Goal: Information Seeking & Learning: Understand process/instructions

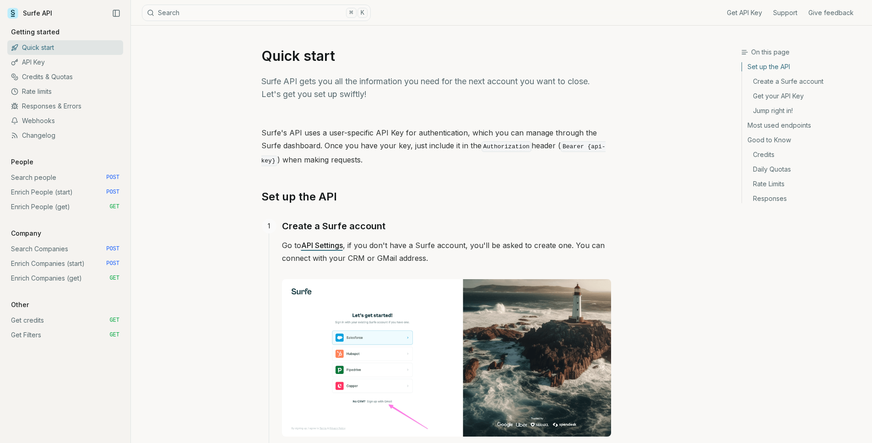
click at [73, 178] on link "Search people POST" at bounding box center [65, 177] width 116 height 15
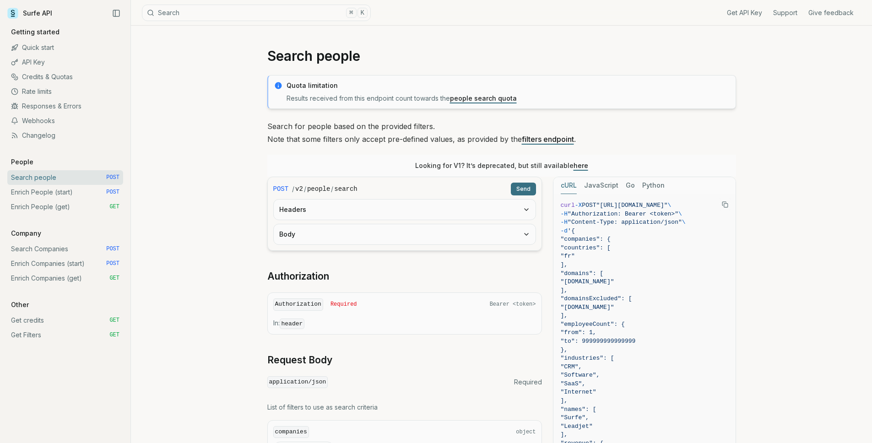
click at [577, 168] on link "here" at bounding box center [581, 166] width 15 height 8
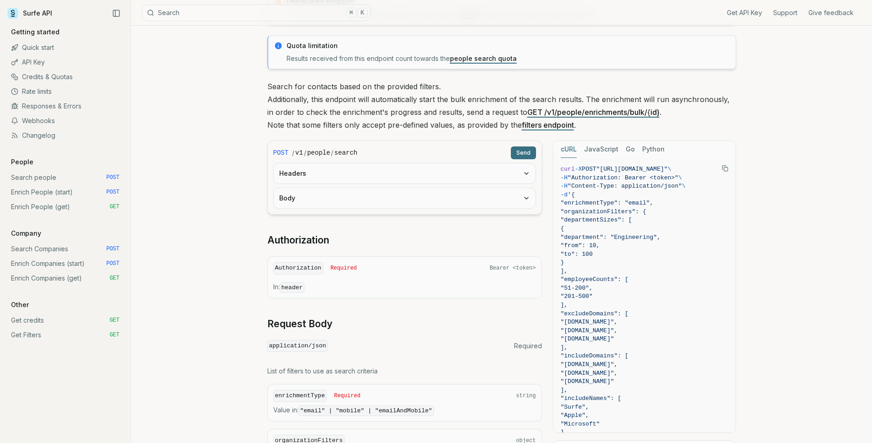
scroll to position [103, 0]
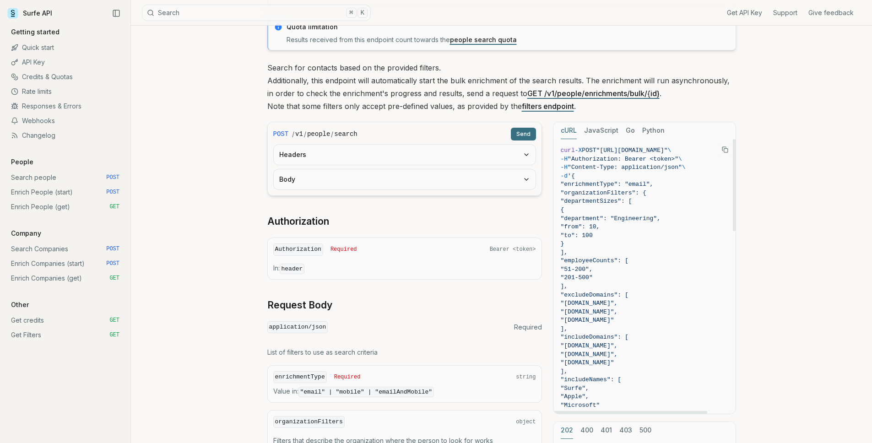
click at [615, 337] on span ""includeDomains": [" at bounding box center [595, 337] width 68 height 7
click at [615, 336] on span ""includeDomains": [" at bounding box center [595, 337] width 68 height 7
copy span "includeDomains"
click at [607, 194] on span ""organizationFilters": {" at bounding box center [604, 193] width 86 height 7
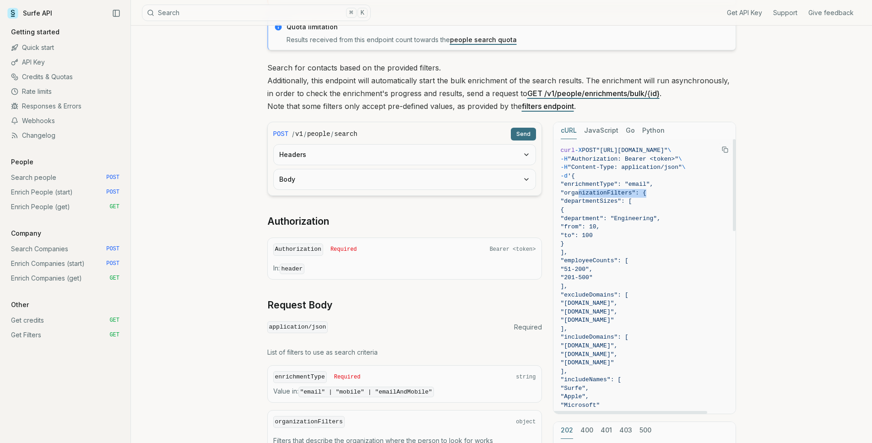
copy span "organizationFilters"
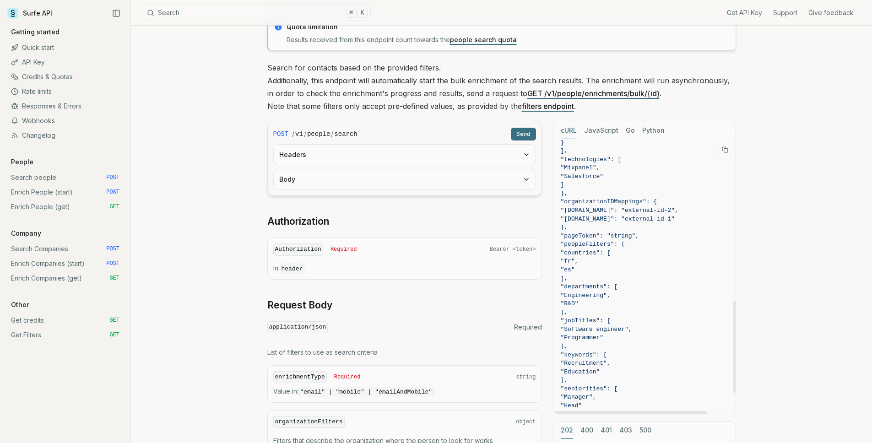
scroll to position [484, 0]
click at [698, 280] on span "]," at bounding box center [645, 278] width 168 height 9
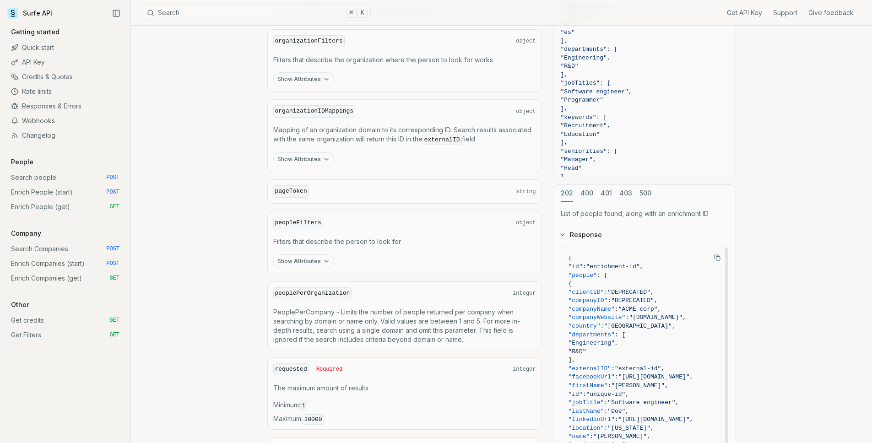
click at [329, 259] on button "Show Attributes" at bounding box center [303, 262] width 61 height 14
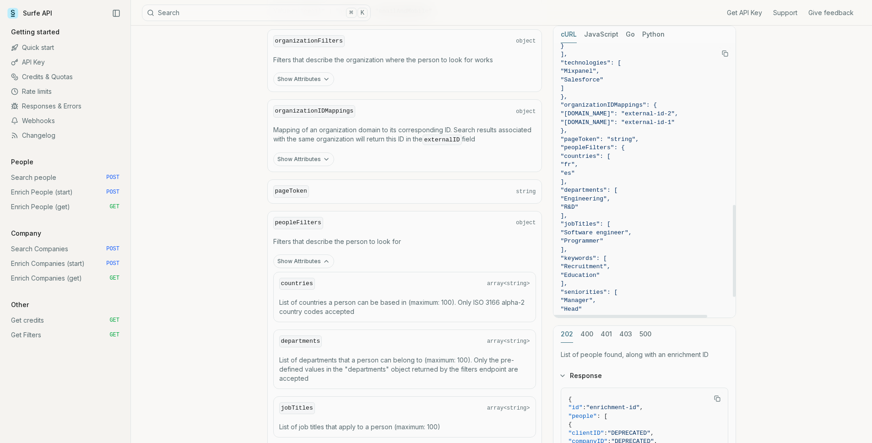
click at [630, 167] on span ""fr"," at bounding box center [645, 165] width 168 height 9
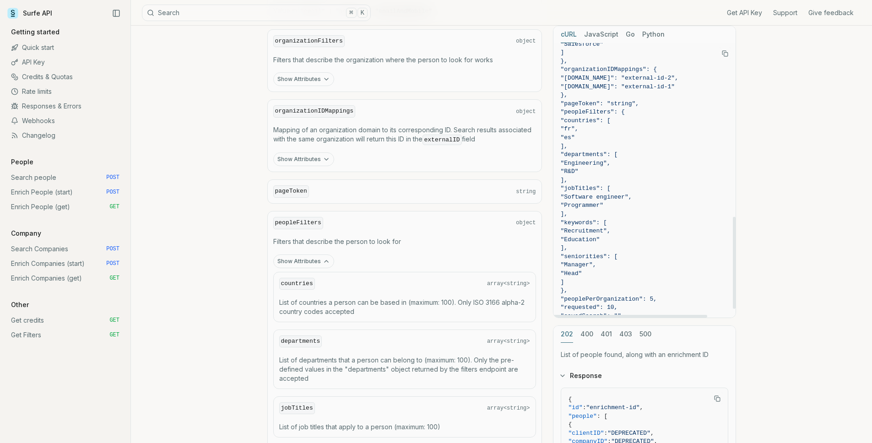
scroll to position [547, 0]
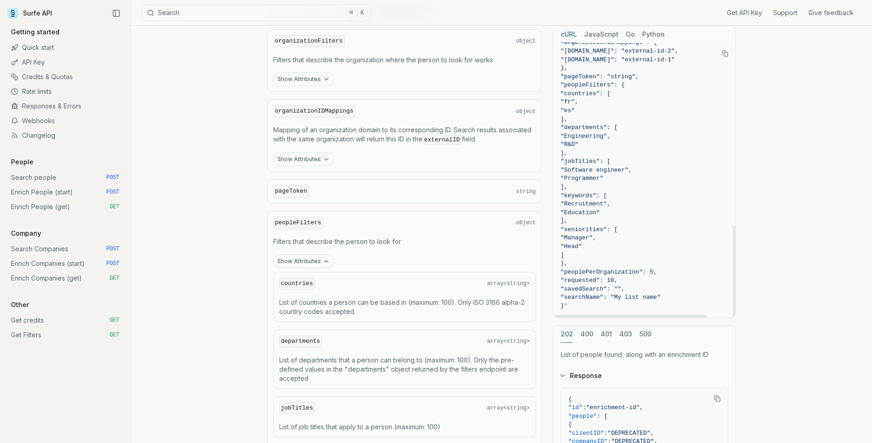
drag, startPoint x: 652, startPoint y: 280, endPoint x: 575, endPoint y: 272, distance: 77.8
copy code ""peoplePerOrganization": 5, "requested": 10,"
